Goal: Information Seeking & Learning: Learn about a topic

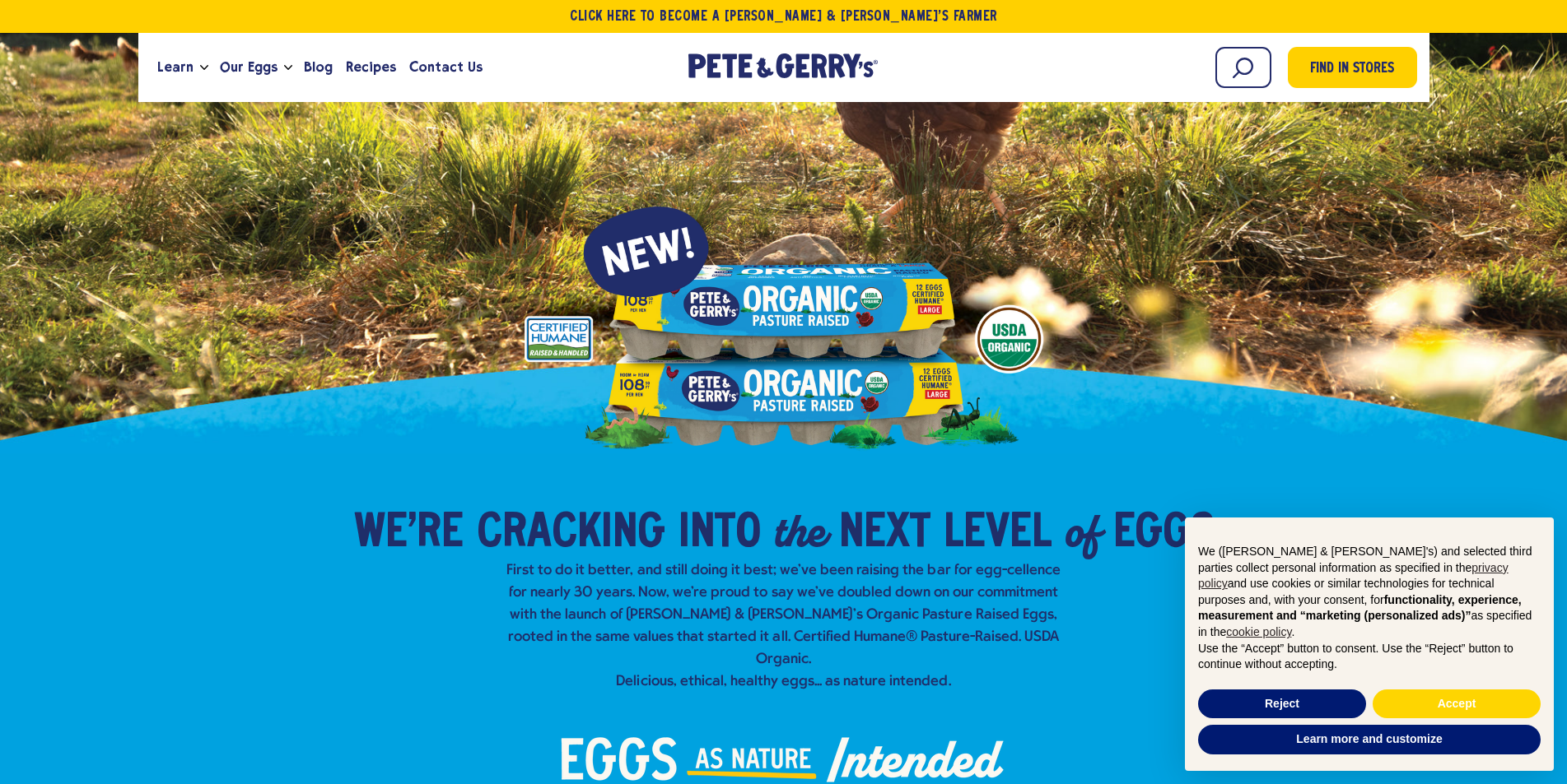
scroll to position [165, 0]
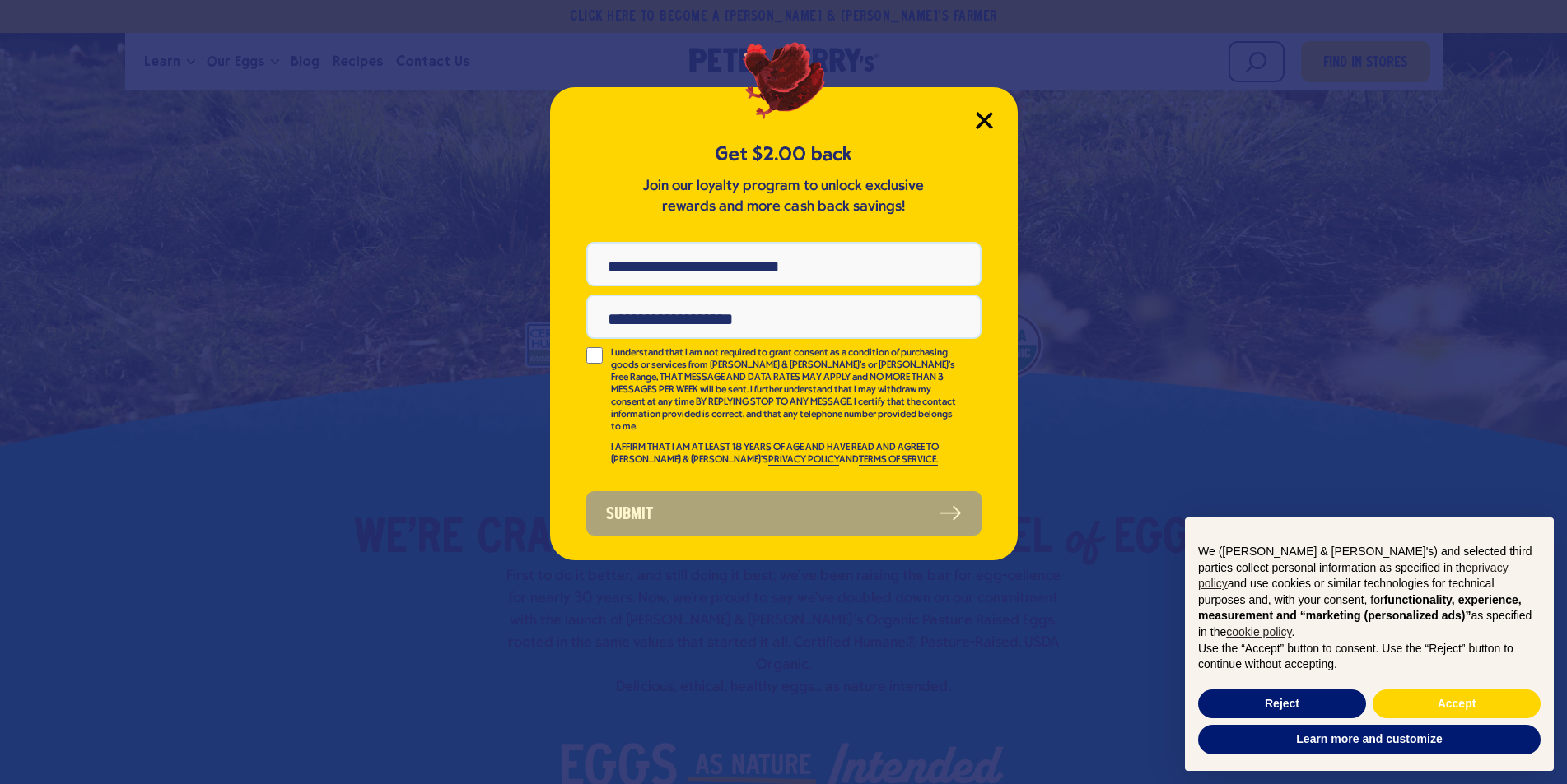
click at [980, 119] on icon "Close Modal" at bounding box center [983, 120] width 15 height 15
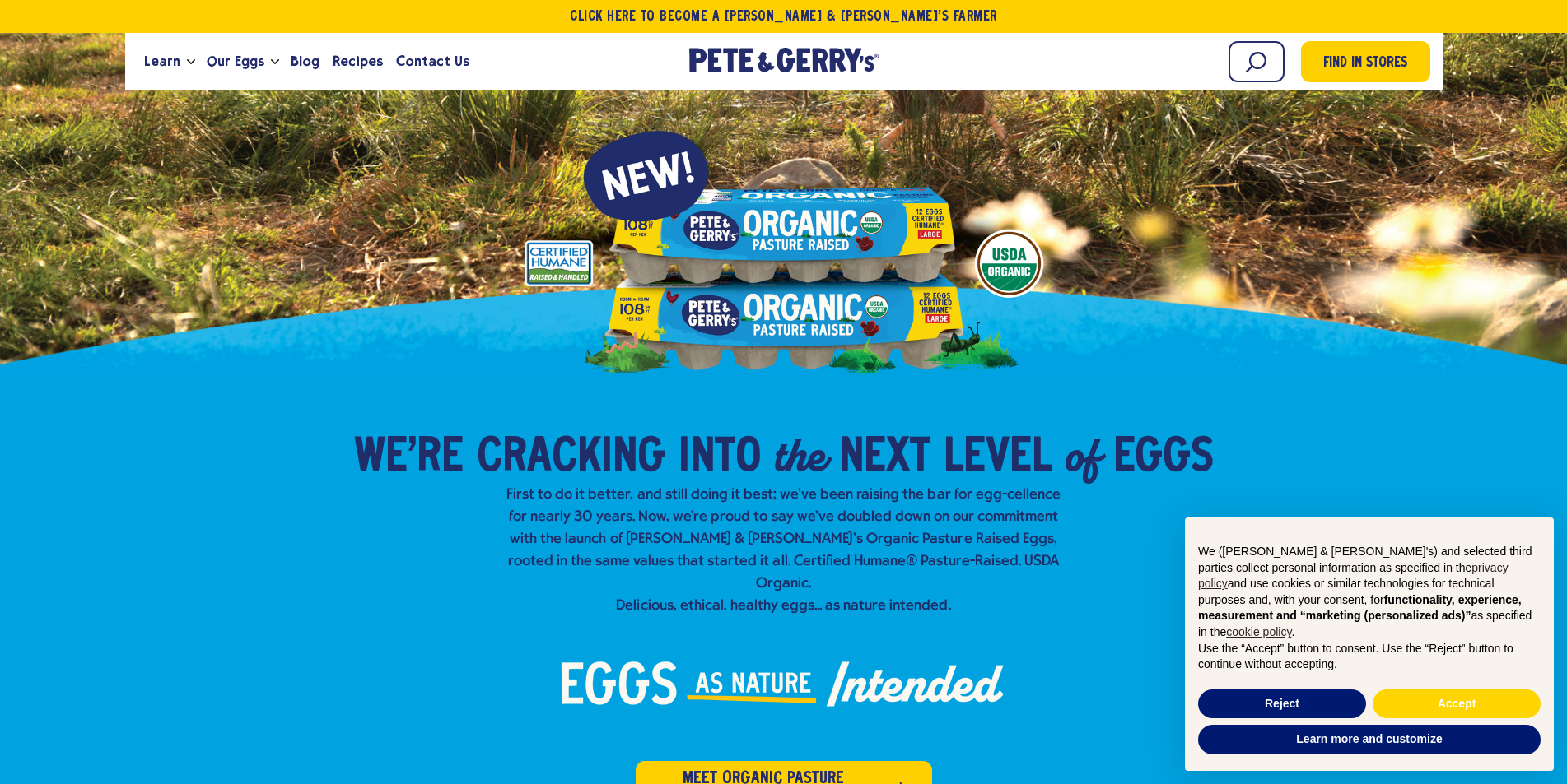
scroll to position [247, 0]
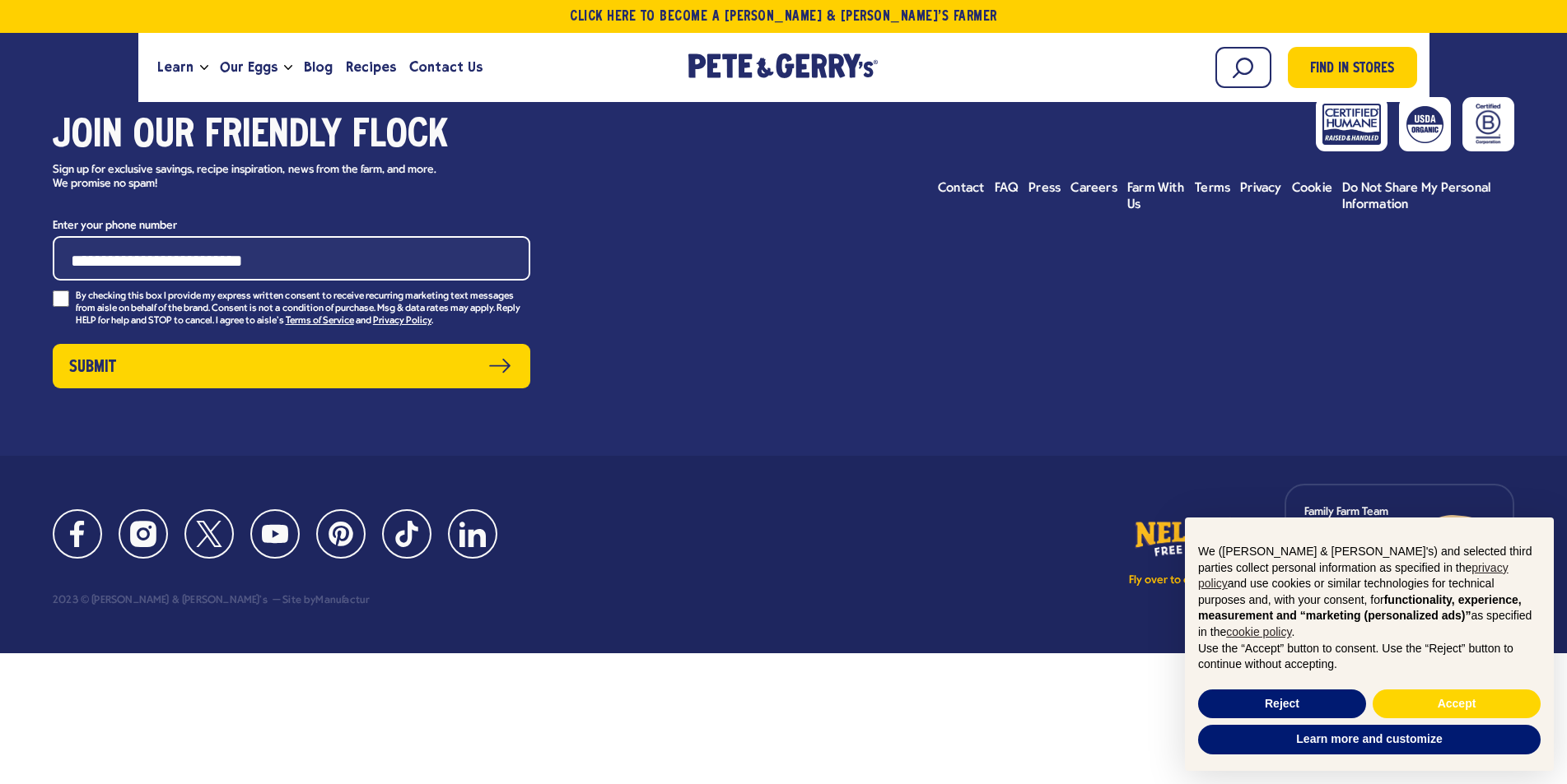
scroll to position [36, 0]
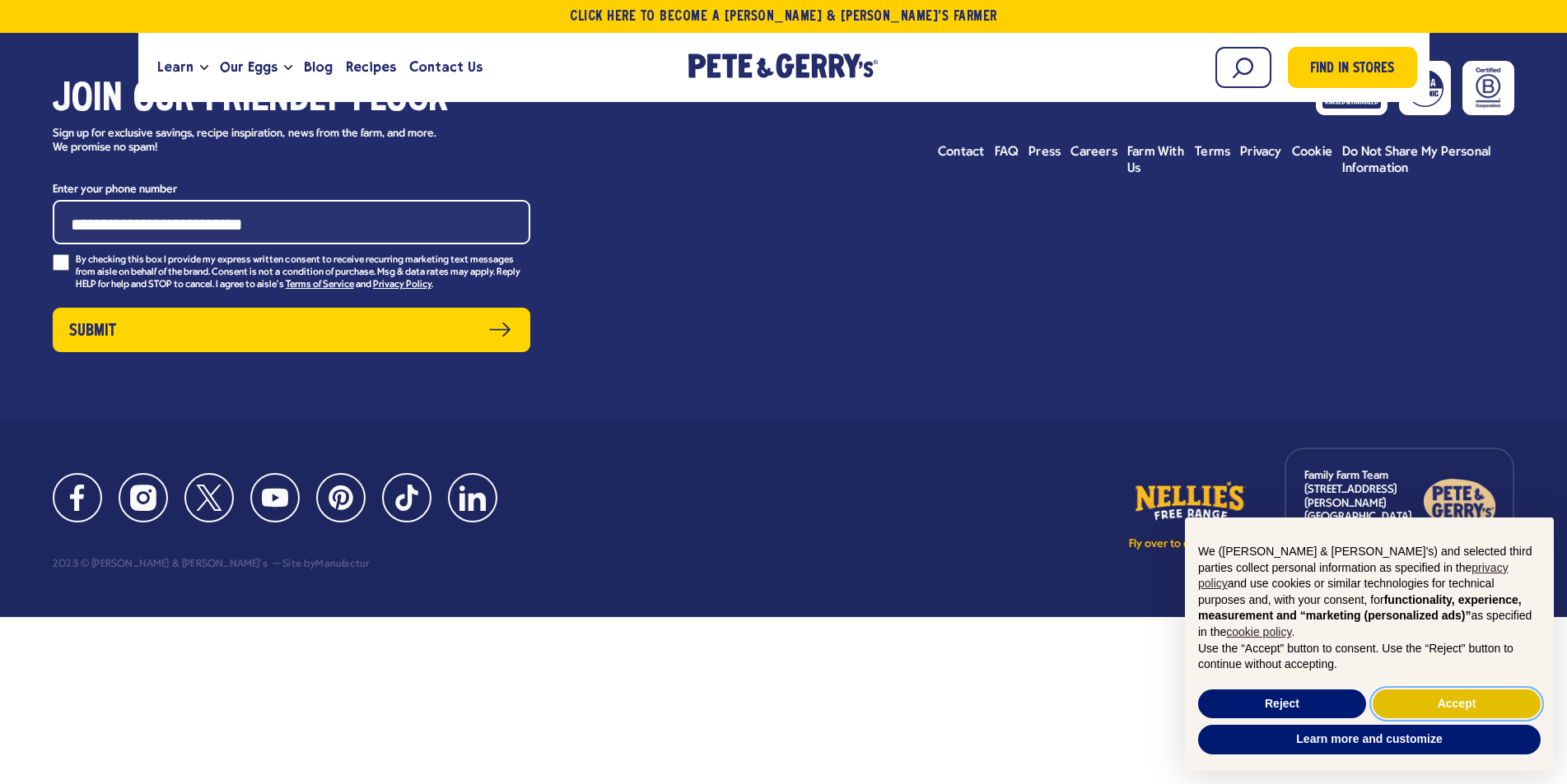
click at [1444, 707] on button "Accept" at bounding box center [1457, 705] width 168 height 30
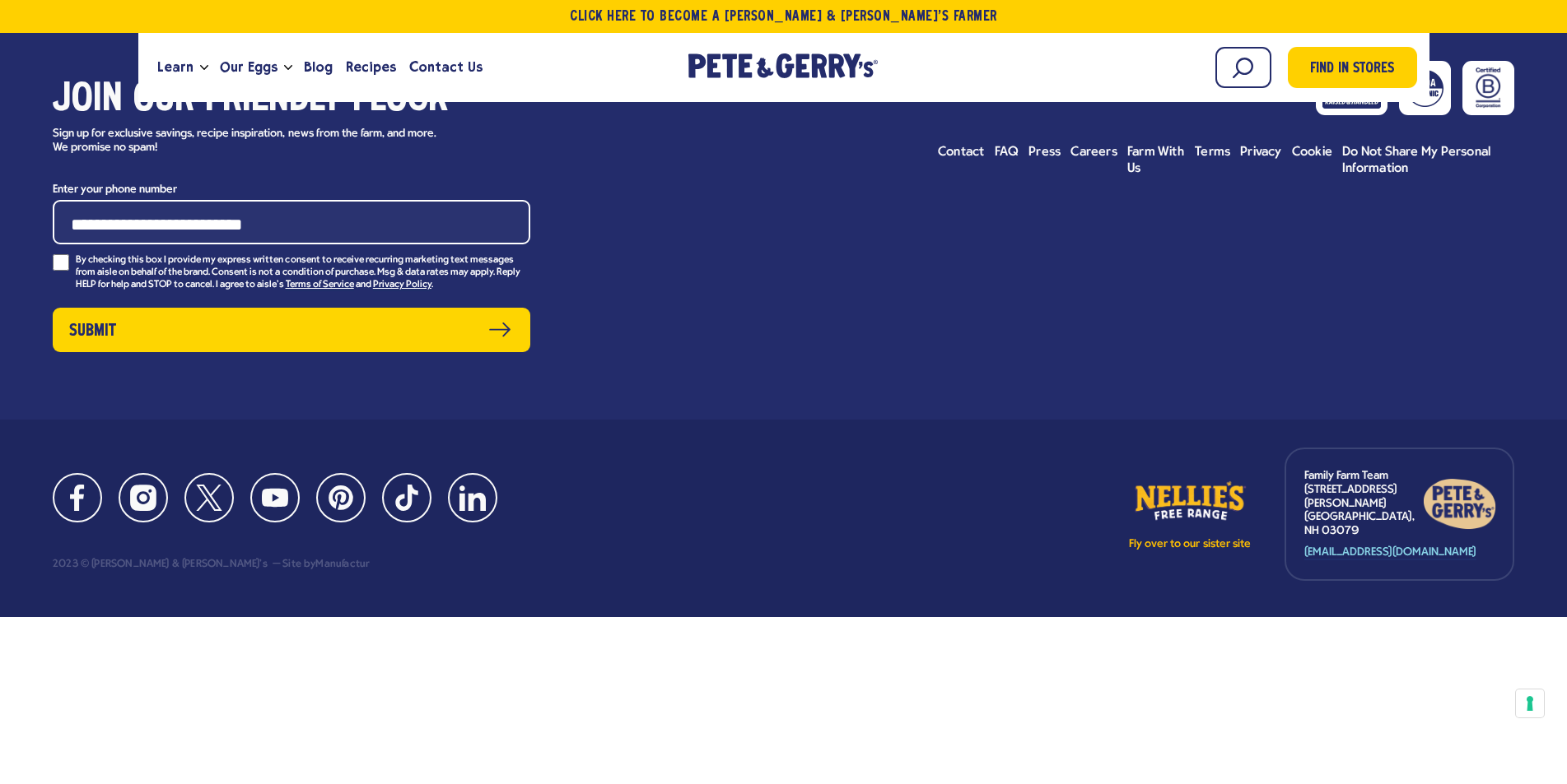
scroll to position [0, 0]
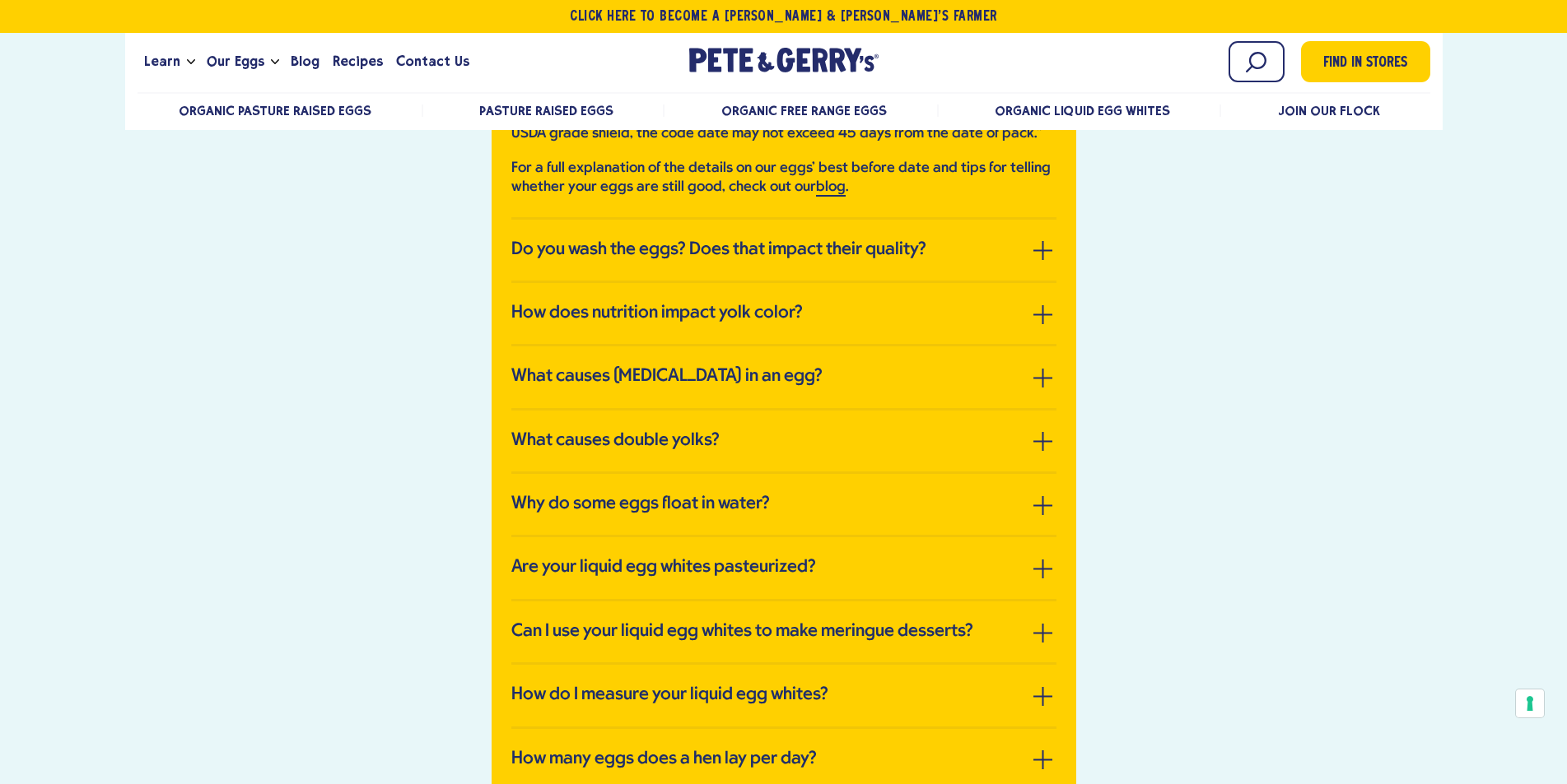
scroll to position [3166, 0]
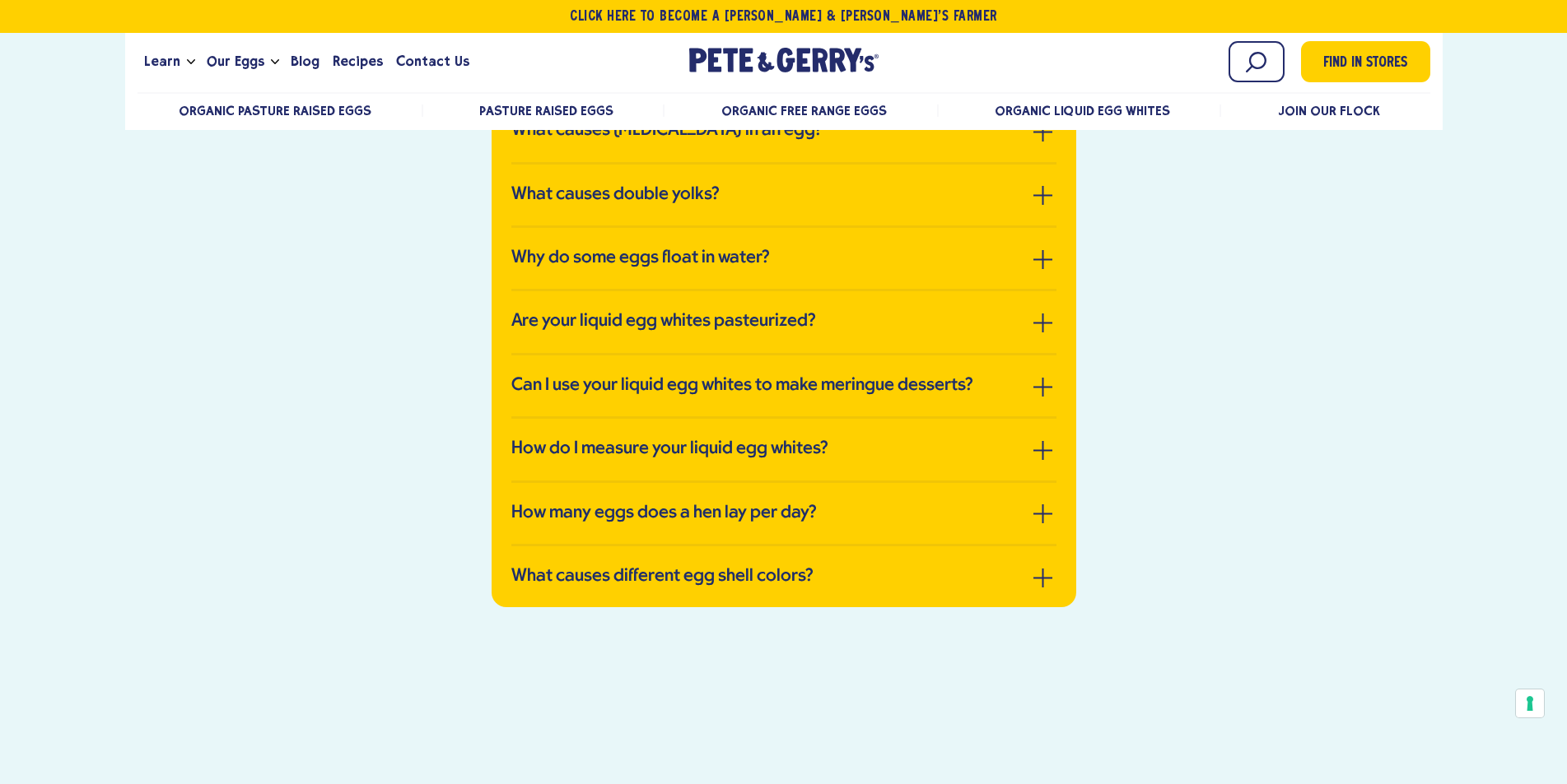
click at [1002, 78] on link "How does nutrition impact yolk color?" at bounding box center [784, 67] width 546 height 21
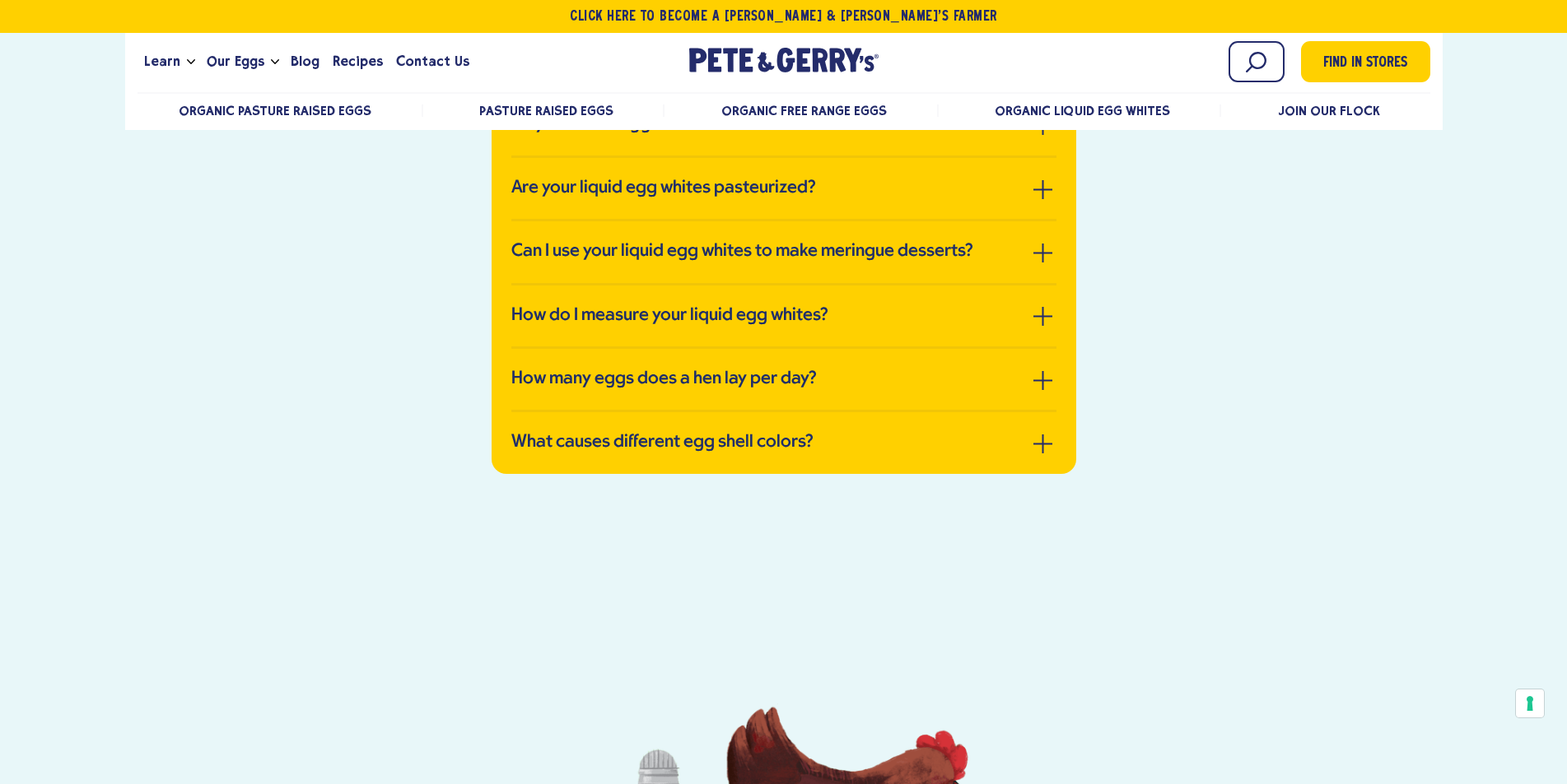
scroll to position [3138, 0]
